Goal: Task Accomplishment & Management: Understand process/instructions

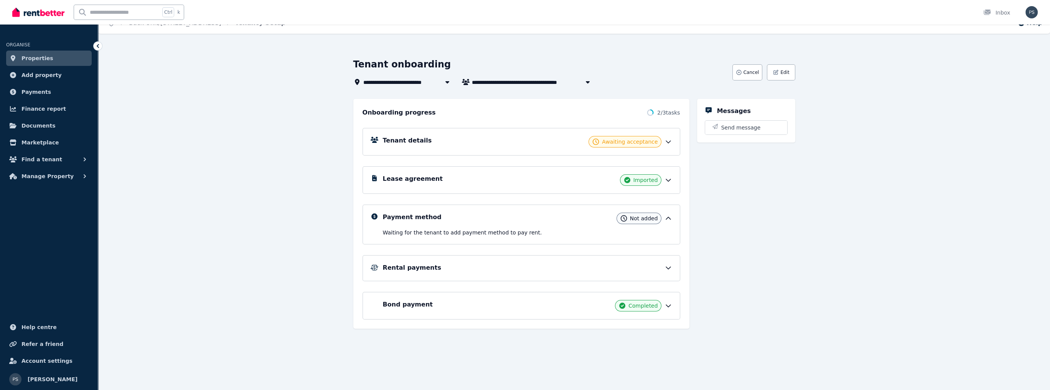
scroll to position [12, 0]
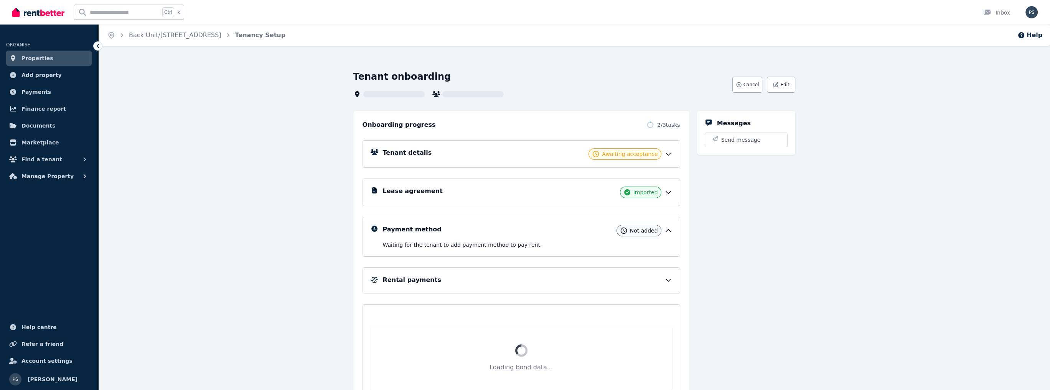
scroll to position [12, 0]
